Goal: Navigation & Orientation: Go to known website

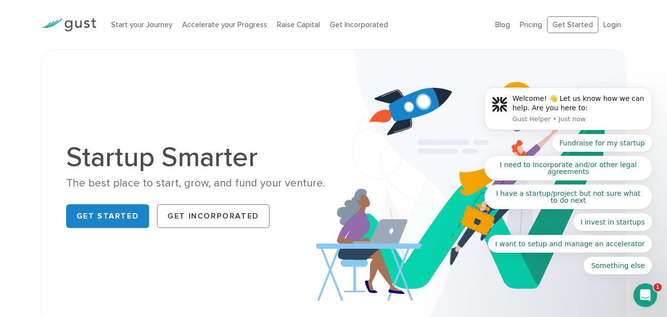
click at [602, 25] on body "Welcome! 👋 Let us know how we can help. Are you here to: Gust Helper • Just now…" at bounding box center [569, 111] width 190 height 350
click at [606, 21] on body "Welcome! 👋 Let us know how we can help. Are you here to: Gust Helper • Just now…" at bounding box center [569, 111] width 190 height 350
click at [571, 25] on body "Welcome! 👋 Let us know how we can help. Are you here to: Gust Helper • Just now…" at bounding box center [569, 111] width 190 height 350
click at [605, 27] on body "Welcome! 👋 Let us know how we can help. Are you here to: Gust Helper • Just now…" at bounding box center [569, 111] width 190 height 350
click at [520, 27] on body "Welcome! 👋 Let us know how we can help. Are you here to: Gust Helper • Just now…" at bounding box center [569, 111] width 190 height 350
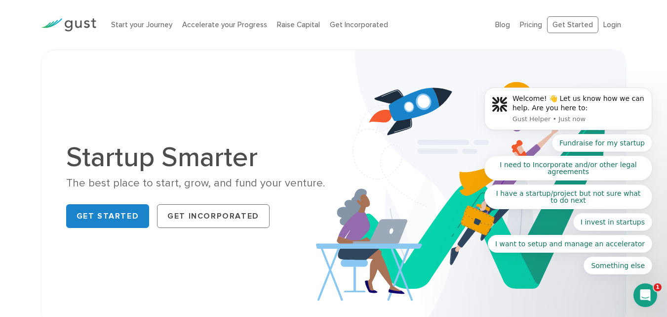
click at [577, 26] on body "Welcome! 👋 Let us know how we can help. Are you here to: Gust Helper • Just now…" at bounding box center [569, 111] width 190 height 350
click at [611, 24] on body "Welcome! 👋 Let us know how we can help. Are you here to: Gust Helper • Just now…" at bounding box center [569, 111] width 190 height 350
click at [531, 23] on body "Welcome! 👋 Let us know how we can help. Are you here to: Gust Helper • Just now…" at bounding box center [569, 111] width 190 height 350
click at [122, 309] on div "Startup Smarter The best place to start, grow, and fund your venture. Get Start…" at bounding box center [334, 187] width 586 height 276
click at [113, 219] on link "Get Started" at bounding box center [107, 216] width 83 height 24
